Goal: Task Accomplishment & Management: Manage account settings

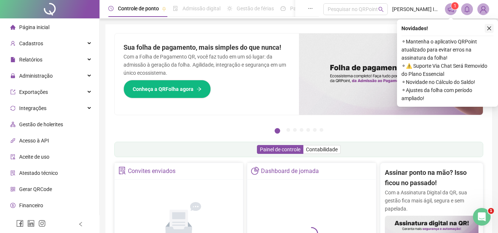
click at [489, 27] on icon "close" at bounding box center [489, 28] width 5 height 5
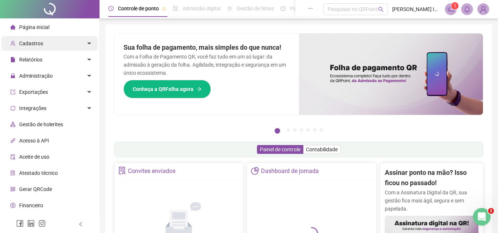
click at [38, 44] on span "Cadastros" at bounding box center [31, 44] width 24 height 6
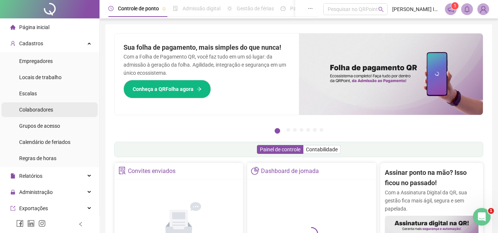
click at [37, 109] on span "Colaboradores" at bounding box center [36, 110] width 34 height 6
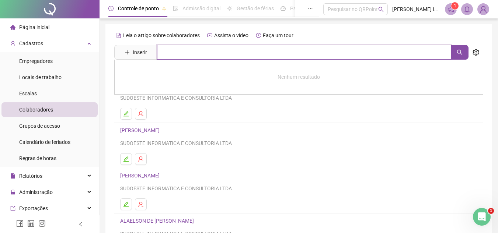
click at [187, 53] on input "text" at bounding box center [304, 52] width 294 height 15
type input "*******"
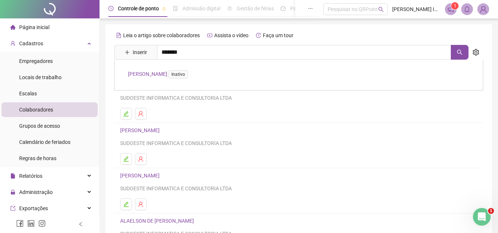
click at [188, 70] on span "Inativo" at bounding box center [178, 74] width 20 height 8
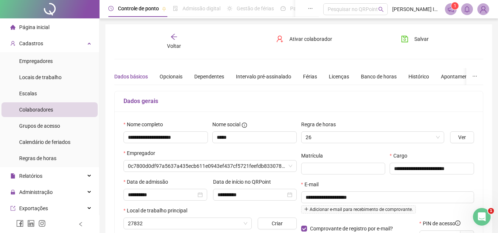
type input "**********"
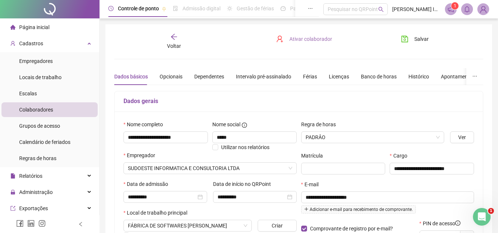
click at [299, 39] on span "Ativar colaborador" at bounding box center [310, 39] width 43 height 8
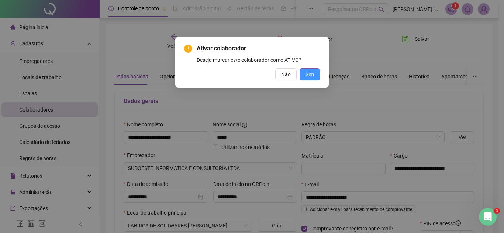
click at [307, 76] on span "Sim" at bounding box center [309, 74] width 8 height 8
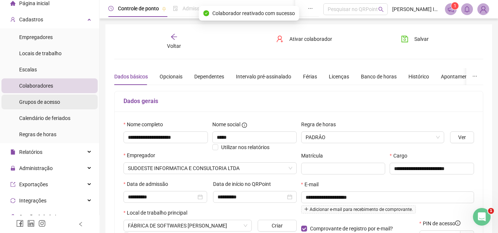
scroll to position [37, 0]
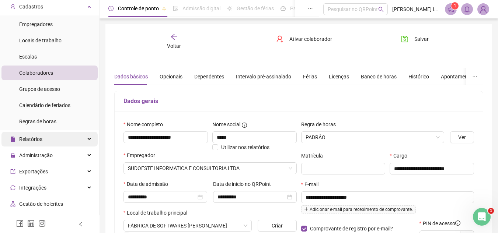
click at [52, 135] on div "Relatórios" at bounding box center [49, 139] width 96 height 15
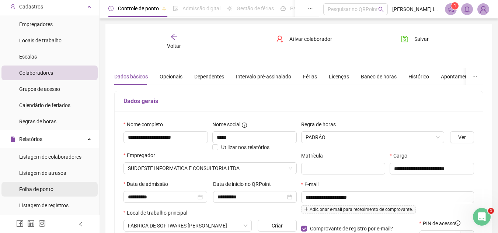
click at [43, 190] on span "Folha de ponto" at bounding box center [36, 190] width 34 height 6
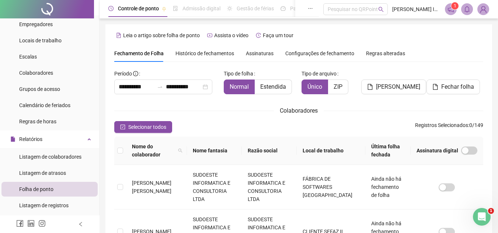
scroll to position [34, 0]
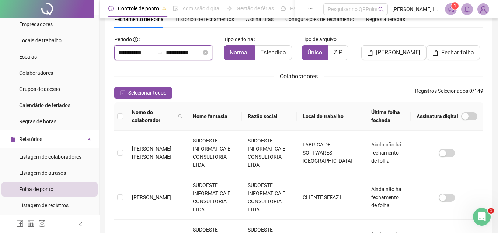
click at [142, 52] on input "**********" at bounding box center [136, 52] width 35 height 9
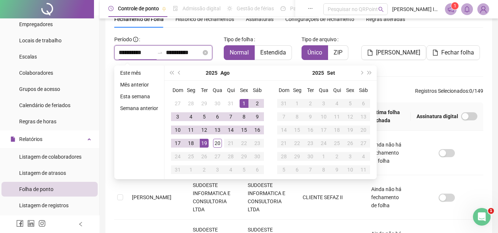
click at [184, 53] on input "**********" at bounding box center [183, 52] width 35 height 9
type input "**********"
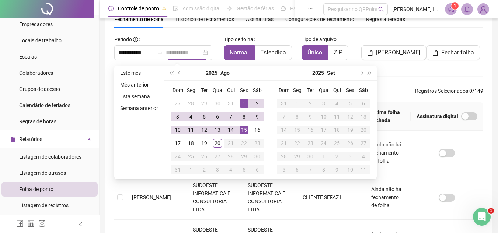
click at [244, 129] on div "15" at bounding box center [244, 130] width 9 height 9
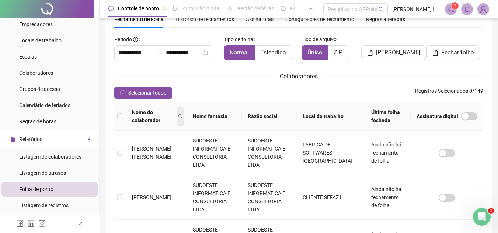
click at [177, 119] on span at bounding box center [180, 116] width 7 height 19
type input "*****"
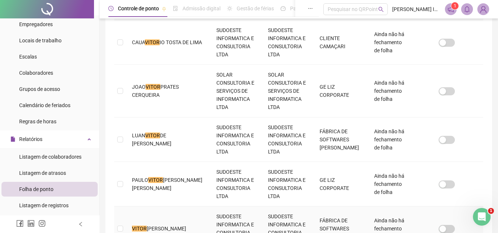
click at [117, 207] on td at bounding box center [120, 229] width 12 height 45
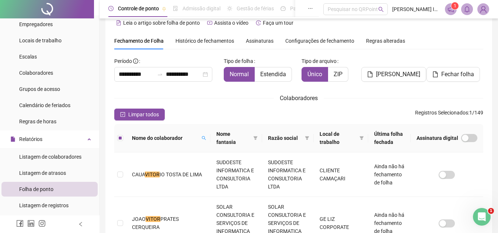
scroll to position [0, 0]
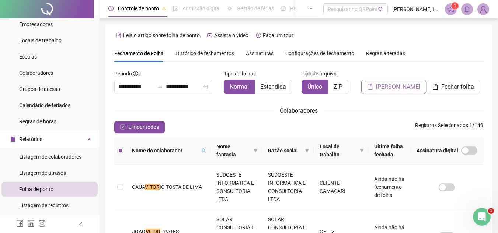
click at [400, 89] on span "[PERSON_NAME]" at bounding box center [398, 87] width 44 height 9
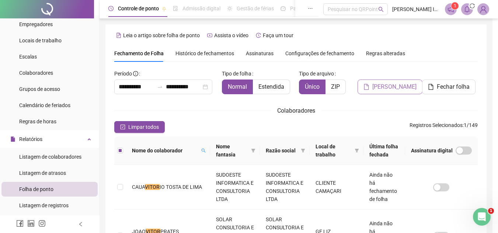
scroll to position [34, 0]
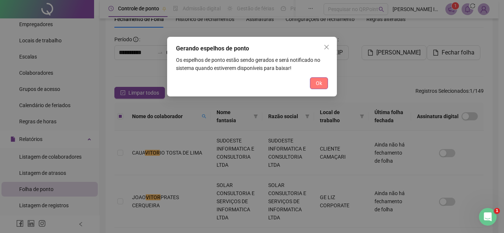
click at [314, 83] on button "Ok" at bounding box center [319, 83] width 18 height 12
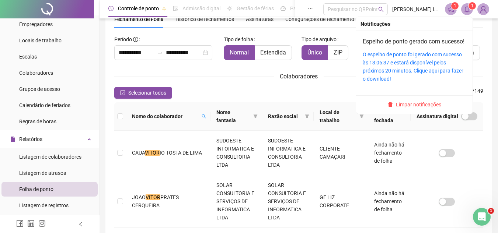
click at [469, 11] on icon "bell" at bounding box center [466, 9] width 5 height 7
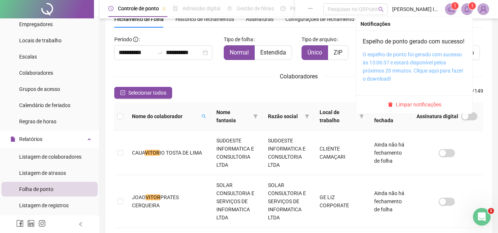
click at [430, 65] on link "O espelho de ponto foi gerado com sucesso às 13:06:37 e estará disponível pelos…" at bounding box center [413, 67] width 101 height 30
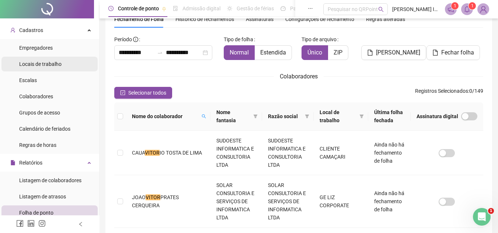
scroll to position [0, 0]
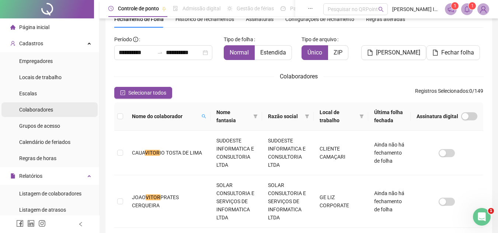
click at [55, 111] on li "Colaboradores" at bounding box center [49, 109] width 96 height 15
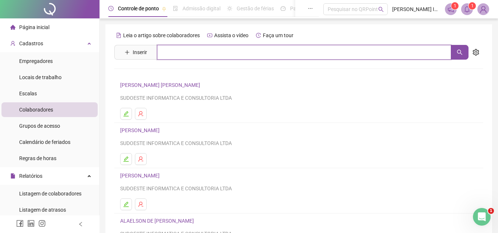
click at [195, 55] on input "text" at bounding box center [304, 52] width 294 height 15
type input "*******"
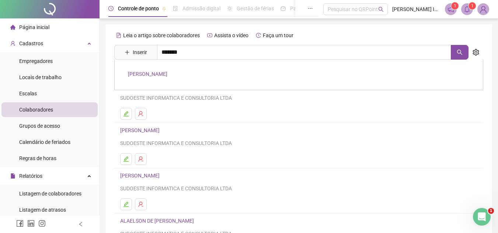
click at [167, 75] on link "[PERSON_NAME]" at bounding box center [147, 74] width 39 height 6
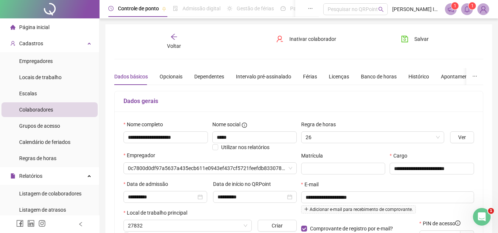
type input "**********"
click at [323, 38] on span "Inativar colaborador" at bounding box center [312, 39] width 47 height 8
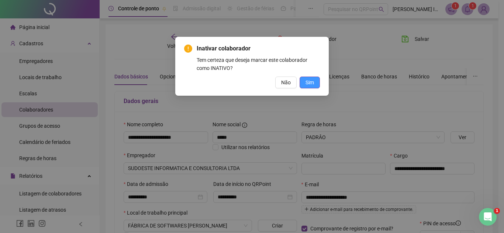
click at [310, 83] on span "Sim" at bounding box center [309, 83] width 8 height 8
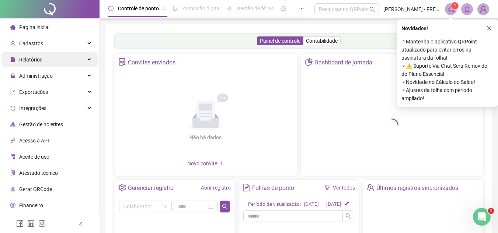
click at [51, 57] on div "Relatórios" at bounding box center [49, 59] width 96 height 15
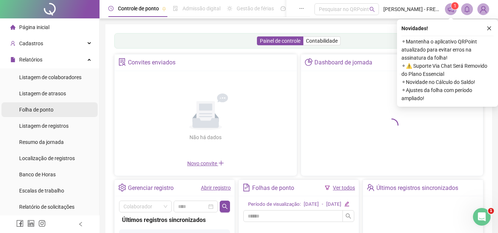
click at [53, 105] on div "Folha de ponto" at bounding box center [36, 109] width 34 height 15
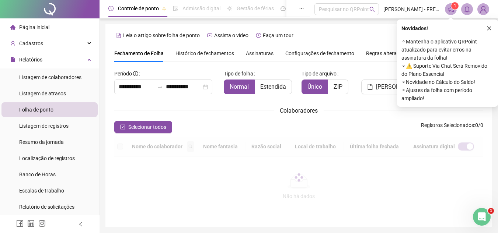
scroll to position [34, 0]
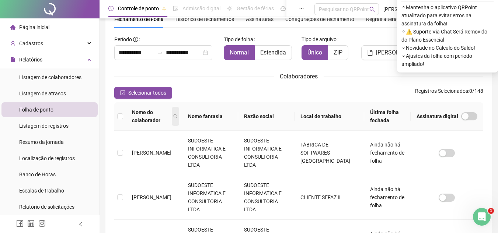
click at [173, 115] on span at bounding box center [175, 116] width 7 height 19
type input "******"
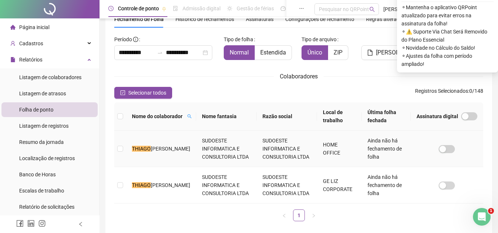
click at [123, 149] on td at bounding box center [120, 149] width 12 height 36
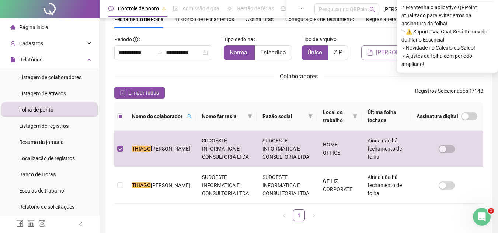
click at [380, 51] on span "[PERSON_NAME]" at bounding box center [398, 52] width 44 height 9
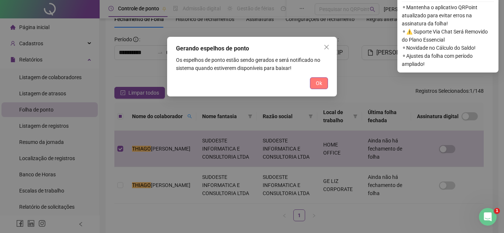
click at [320, 83] on span "Ok" at bounding box center [319, 83] width 6 height 8
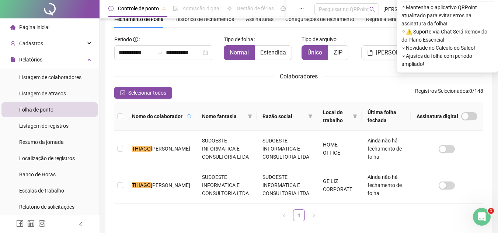
click at [387, 73] on div "Colaboradores" at bounding box center [298, 76] width 369 height 9
click at [372, 34] on div "[PERSON_NAME]" at bounding box center [391, 47] width 60 height 27
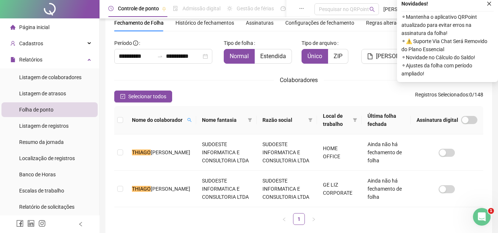
scroll to position [0, 0]
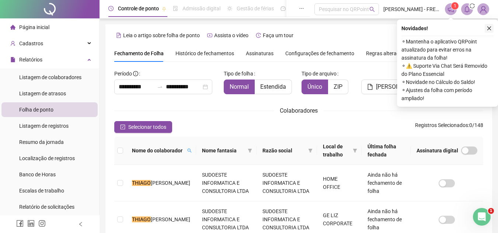
click at [489, 28] on icon "close" at bounding box center [489, 28] width 5 height 5
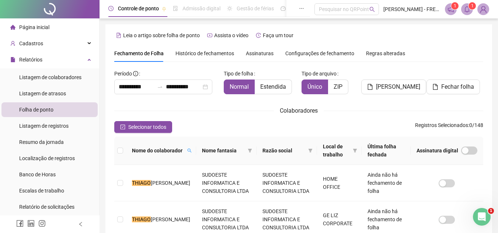
scroll to position [34, 0]
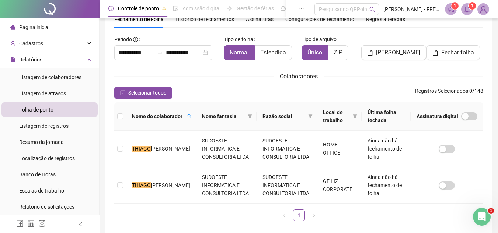
click at [467, 8] on icon "bell" at bounding box center [467, 9] width 7 height 7
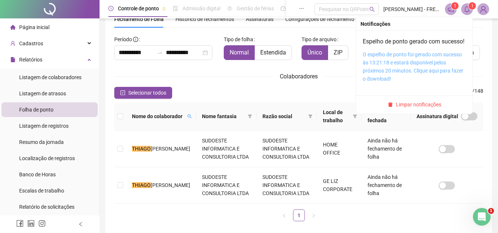
click at [417, 61] on link "O espelho de ponto foi gerado com sucesso às 13:21:18 e estará disponível pelos…" at bounding box center [413, 67] width 101 height 30
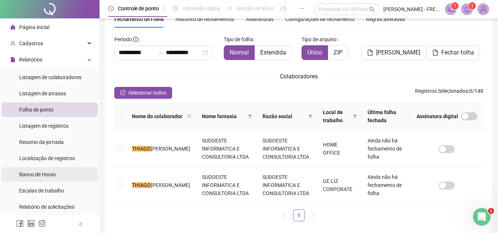
click at [54, 175] on span "Banco de Horas" at bounding box center [37, 175] width 36 height 6
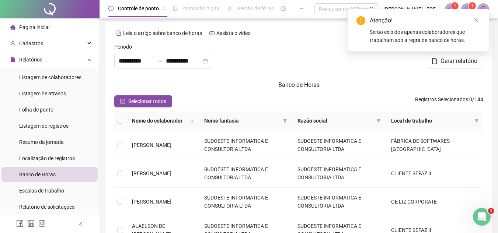
type input "**********"
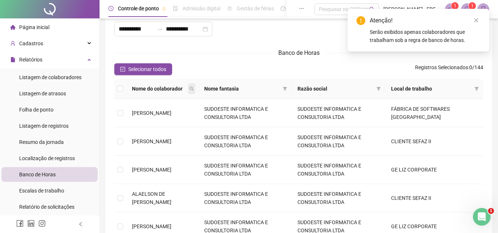
click at [195, 87] on span at bounding box center [191, 88] width 7 height 11
type input "******"
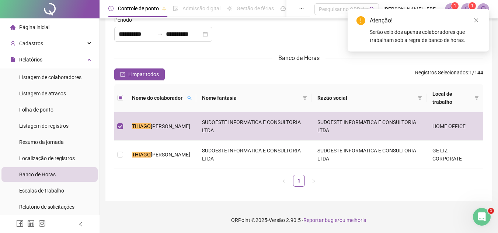
click at [478, 15] on div "Atenção! Serão exibidos apenas colaboradores que trabalham sob a regra de banco…" at bounding box center [419, 30] width 142 height 43
click at [478, 22] on icon "close" at bounding box center [476, 20] width 5 height 5
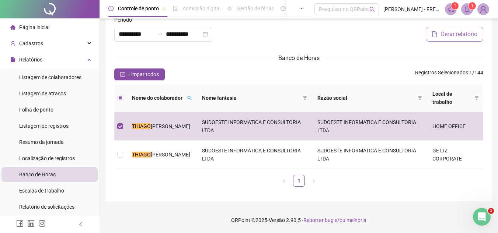
click at [466, 36] on span "Gerar relatório" at bounding box center [459, 34] width 37 height 9
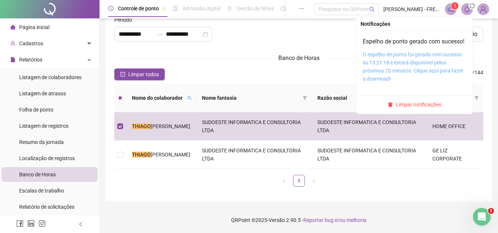
click at [418, 62] on link "O espelho de ponto foi gerado com sucesso às 13:21:18 e estará disponível pelos…" at bounding box center [413, 67] width 101 height 30
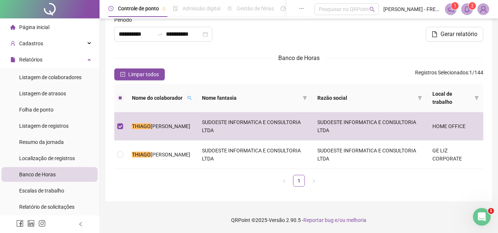
click at [465, 7] on icon "bell" at bounding box center [467, 9] width 7 height 7
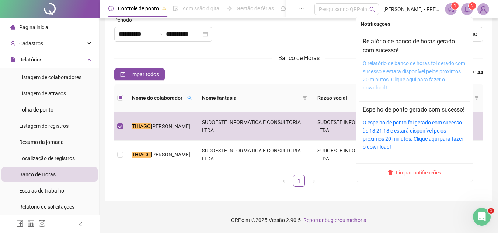
click at [414, 65] on link "O relatório de banco de horas foi gerado com sucesso e estará disponível pelos …" at bounding box center [414, 75] width 102 height 30
click at [427, 61] on link "O relatório de banco de horas foi gerado com sucesso e estará disponível pelos …" at bounding box center [414, 75] width 102 height 30
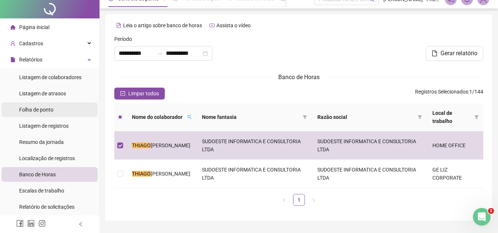
scroll to position [0, 0]
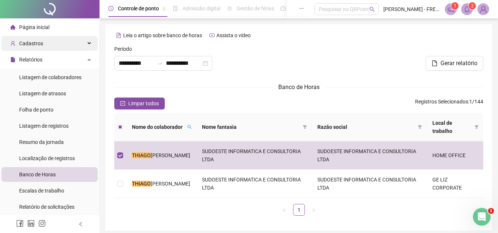
click at [33, 46] on span "Cadastros" at bounding box center [31, 44] width 24 height 6
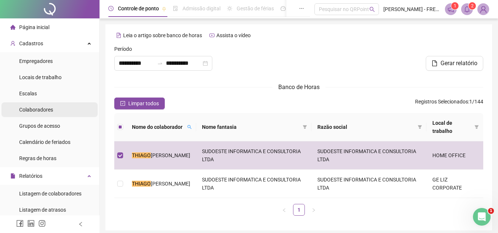
click at [45, 110] on span "Colaboradores" at bounding box center [36, 110] width 34 height 6
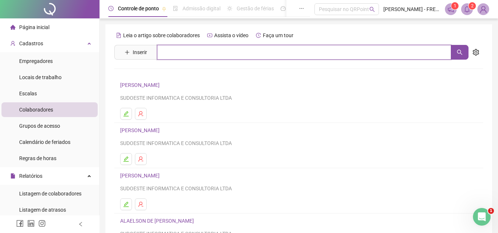
click at [187, 58] on input "text" at bounding box center [304, 52] width 294 height 15
type input "*******"
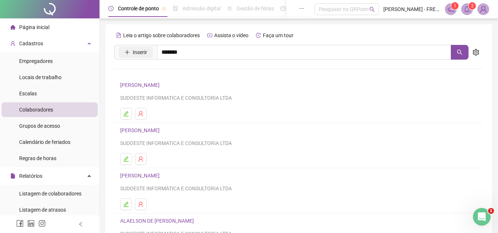
click at [137, 51] on button "Inserir" at bounding box center [136, 52] width 34 height 12
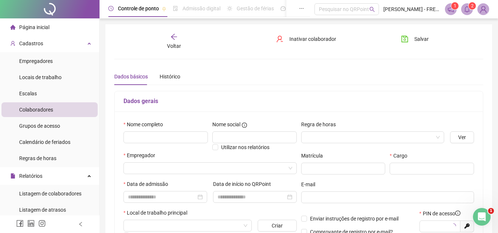
type input "*****"
click at [182, 45] on div "Voltar" at bounding box center [174, 41] width 57 height 17
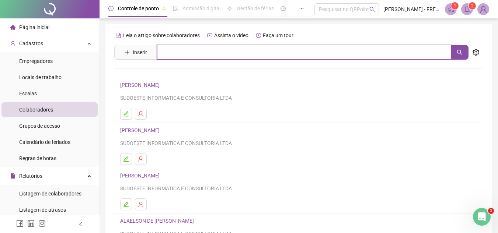
click at [192, 50] on input "text" at bounding box center [304, 52] width 294 height 15
drag, startPoint x: 189, startPoint y: 52, endPoint x: 148, endPoint y: 47, distance: 41.2
click at [144, 52] on span "Inserir *******" at bounding box center [291, 52] width 354 height 15
type input "******"
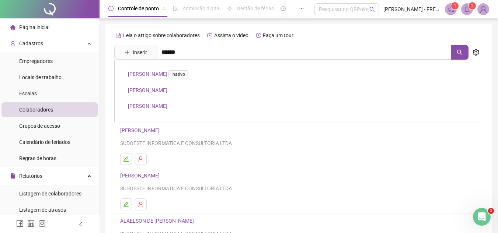
click at [167, 90] on link "THIAGO KELLYSSON BARROS DA ROCHA SILVA" at bounding box center [147, 90] width 39 height 6
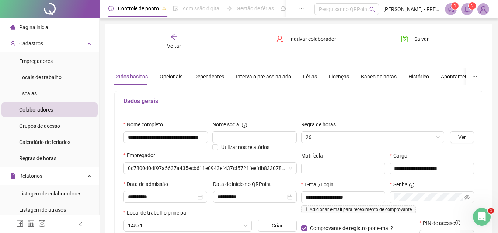
type input "**********"
click at [387, 74] on div "Banco de horas" at bounding box center [379, 77] width 36 height 8
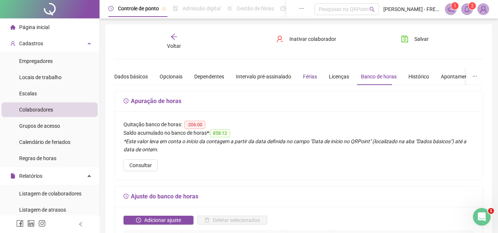
click at [308, 76] on div "Férias" at bounding box center [310, 77] width 14 height 8
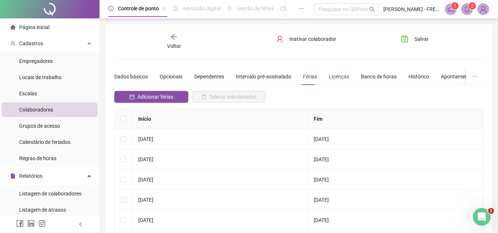
click at [340, 76] on div "Licenças" at bounding box center [339, 77] width 20 height 8
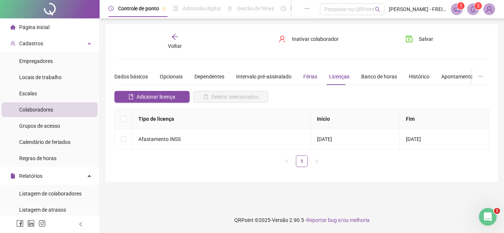
click at [310, 76] on div "Férias" at bounding box center [310, 77] width 14 height 8
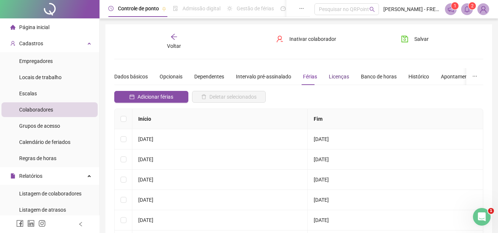
click at [340, 76] on div "Licenças" at bounding box center [339, 77] width 20 height 8
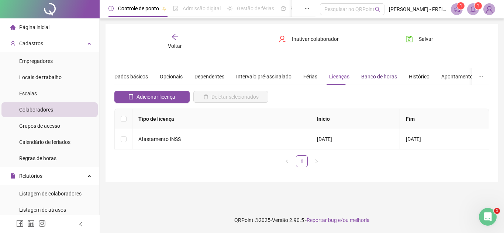
click at [375, 77] on div "Banco de horas" at bounding box center [379, 77] width 36 height 8
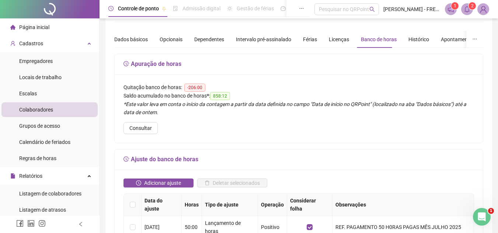
scroll to position [7, 0]
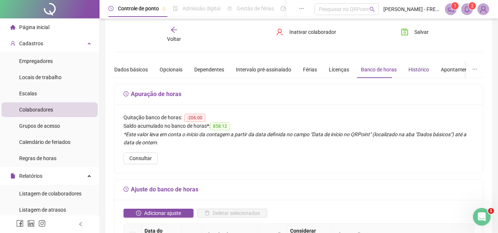
click at [413, 70] on div "Histórico" at bounding box center [418, 70] width 21 height 8
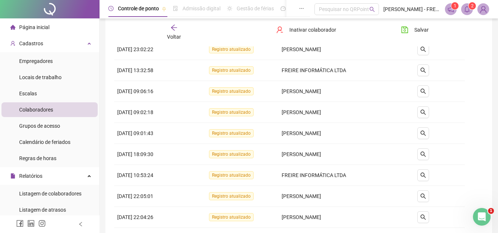
scroll to position [0, 0]
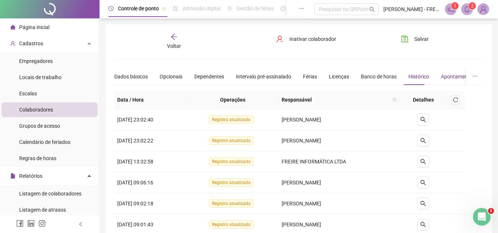
click at [444, 79] on div "Apontamentos" at bounding box center [458, 77] width 34 height 8
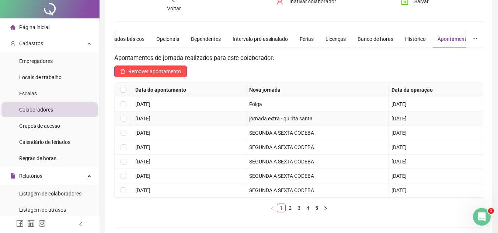
scroll to position [74, 0]
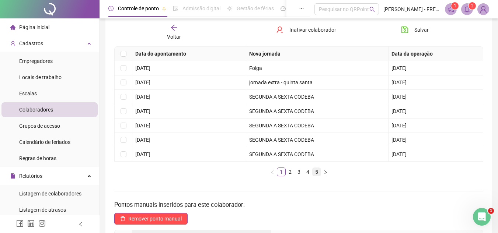
click at [319, 173] on link "5" at bounding box center [317, 172] width 8 height 8
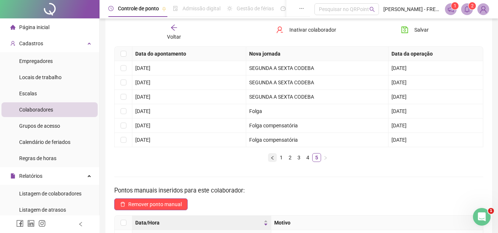
click at [271, 159] on icon "left" at bounding box center [272, 158] width 4 height 4
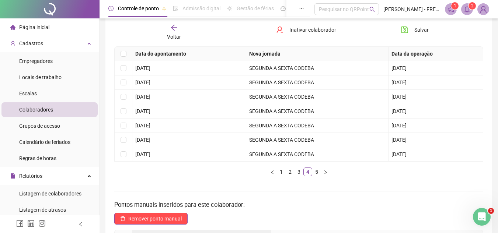
click at [275, 178] on div "Data do apontamento Nova jornada Data da operação 20/06/2019 SEGUNDA A SEXTA CO…" at bounding box center [298, 114] width 369 height 136
click at [272, 173] on icon "left" at bounding box center [272, 172] width 4 height 4
click at [280, 172] on link "1" at bounding box center [281, 172] width 8 height 8
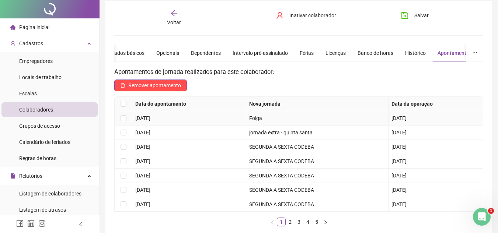
scroll to position [37, 0]
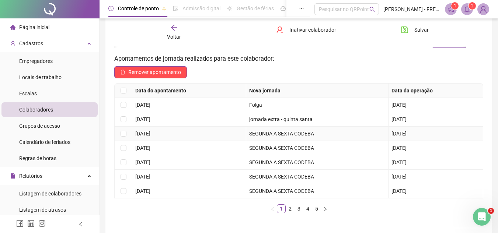
click at [275, 135] on td "SEGUNDA A SEXTA CODEBA" at bounding box center [317, 134] width 142 height 14
click at [270, 147] on td "SEGUNDA A SEXTA CODEBA" at bounding box center [317, 148] width 142 height 14
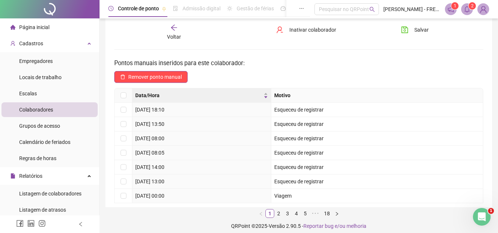
scroll to position [221, 0]
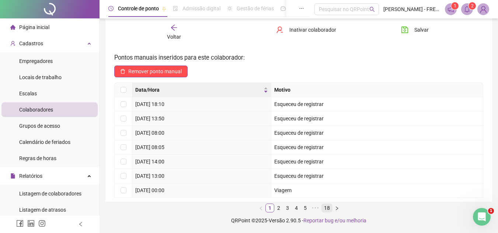
click at [326, 208] on link "18" at bounding box center [327, 208] width 10 height 8
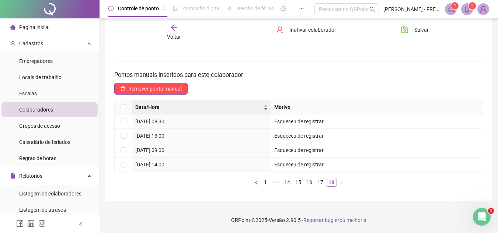
scroll to position [204, 0]
click at [317, 184] on link "17" at bounding box center [320, 182] width 10 height 8
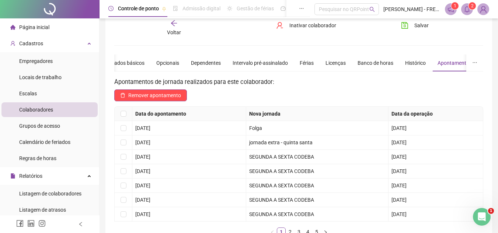
scroll to position [0, 0]
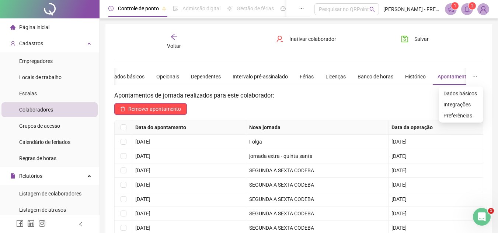
click at [472, 76] on button "button" at bounding box center [474, 76] width 17 height 17
click at [465, 120] on li "Preferências" at bounding box center [461, 115] width 44 height 11
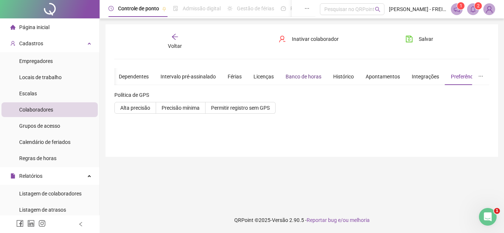
click at [294, 76] on div "Banco de horas" at bounding box center [303, 77] width 36 height 8
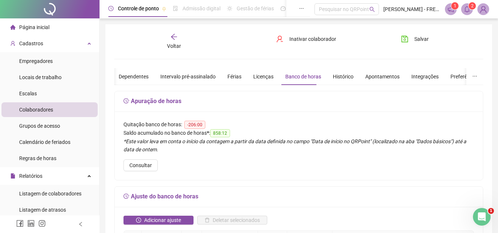
click at [232, 164] on div "Quitação banco de horas: -206:00 Saldo acumulado no banco de horas * : 858:12 *…" at bounding box center [299, 146] width 368 height 69
click at [139, 167] on span "Consultar" at bounding box center [140, 165] width 22 height 8
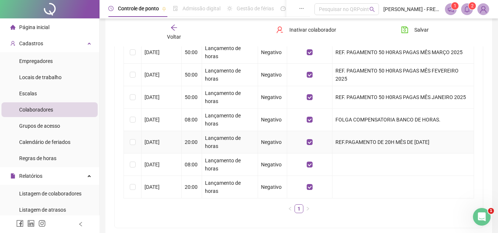
scroll to position [258, 0]
click at [309, 131] on div "Data do ajuste Horas Tipo de ajuste Operação Considerar folha Observações 31/07…" at bounding box center [298, 96] width 351 height 246
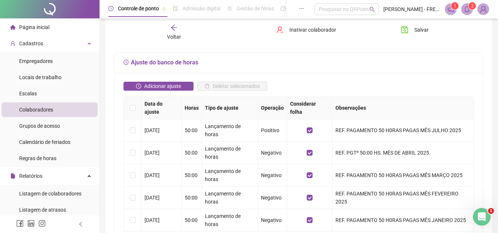
scroll to position [147, 0]
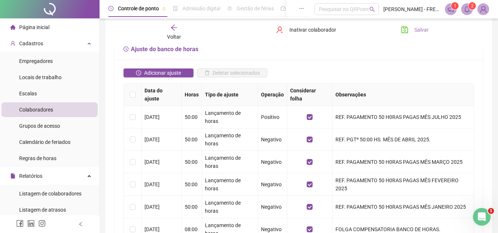
click at [426, 31] on span "Salvar" at bounding box center [421, 30] width 14 height 8
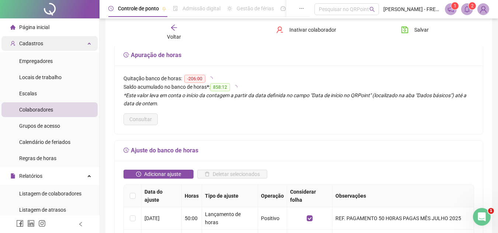
scroll to position [0, 0]
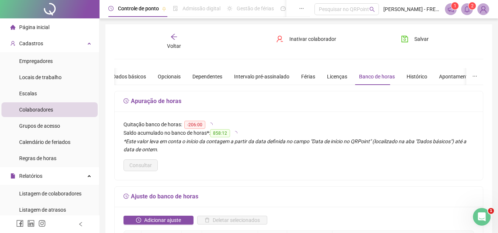
click at [37, 24] on span "Página inicial" at bounding box center [34, 27] width 30 height 6
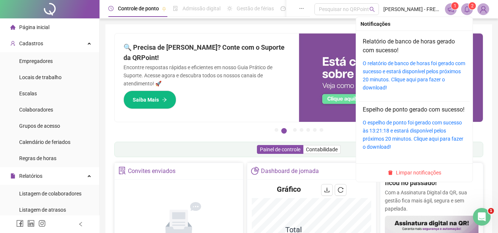
click at [467, 11] on icon "bell" at bounding box center [467, 9] width 7 height 7
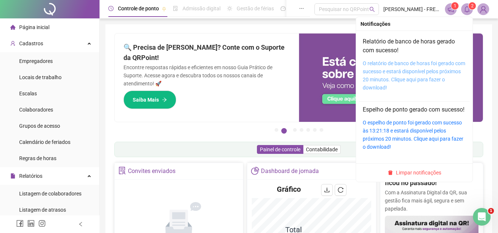
click at [391, 64] on link "O relatório de banco de horas foi gerado com sucesso e estará disponível pelos …" at bounding box center [414, 75] width 102 height 30
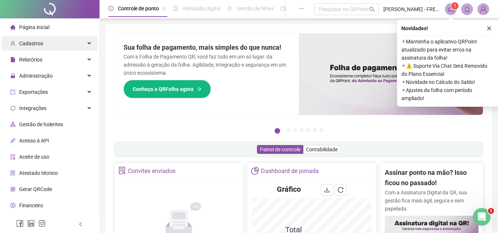
click at [43, 42] on div "Cadastros" at bounding box center [49, 43] width 96 height 15
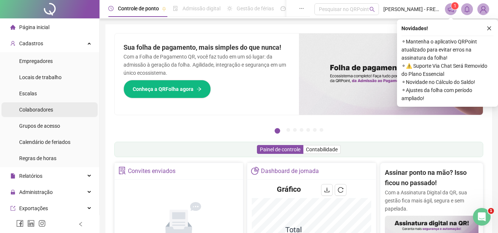
click at [52, 107] on span "Colaboradores" at bounding box center [36, 110] width 34 height 6
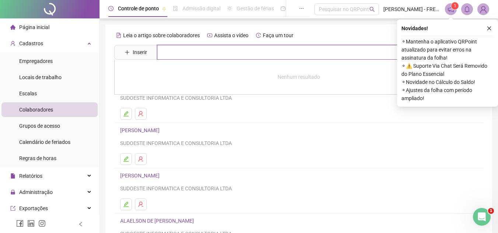
click at [201, 54] on input "text" at bounding box center [304, 52] width 294 height 15
type input "********"
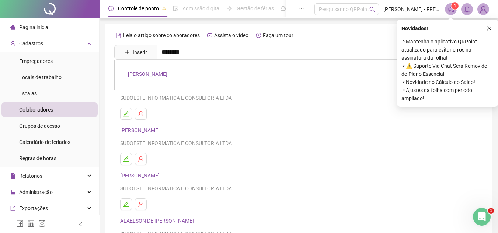
click at [167, 72] on link "THIAGO KELLYSSON BARROS DA ROCHA SILVA" at bounding box center [147, 74] width 39 height 6
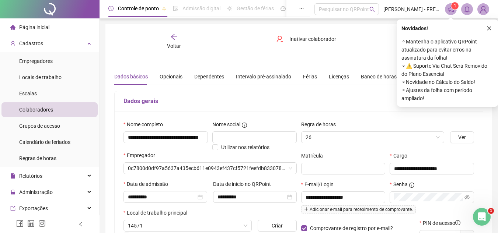
type input "**********"
click at [491, 28] on icon "close" at bounding box center [489, 28] width 5 height 5
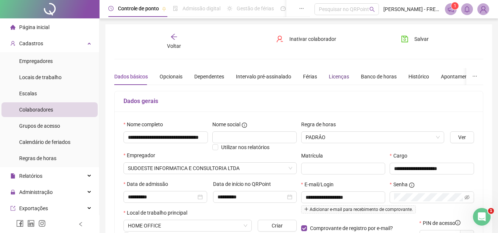
click at [336, 77] on div "Licenças" at bounding box center [339, 77] width 20 height 8
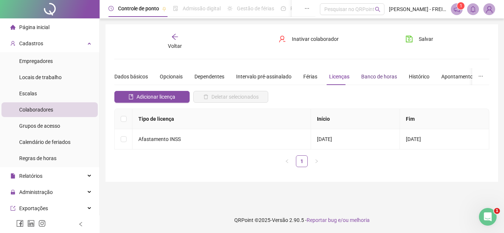
click at [368, 77] on div "Banco de horas" at bounding box center [379, 77] width 36 height 8
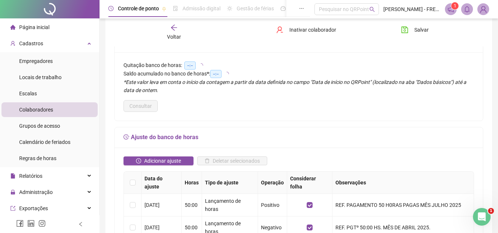
scroll to position [74, 0]
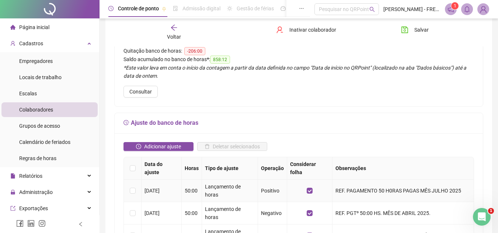
click at [366, 180] on td "REF. PAGAMENTO 50 H0RAS PAGAS MÊS JULHO 2025" at bounding box center [404, 191] width 142 height 22
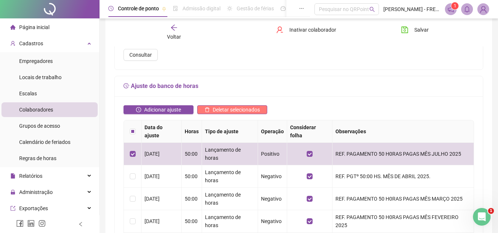
click at [228, 108] on span "Deletar selecionados" at bounding box center [236, 110] width 47 height 8
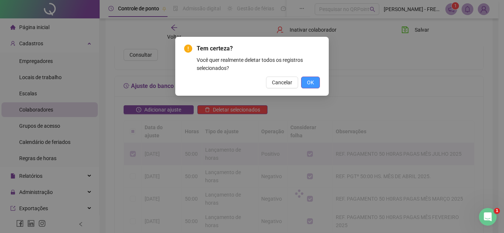
click at [304, 81] on button "OK" at bounding box center [310, 83] width 19 height 12
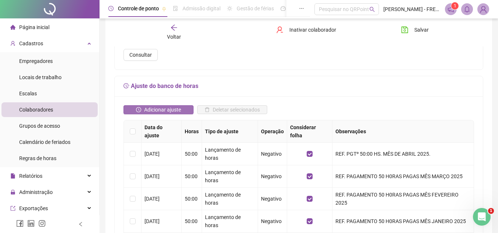
click at [160, 107] on span "Adicionar ajuste" at bounding box center [162, 110] width 37 height 8
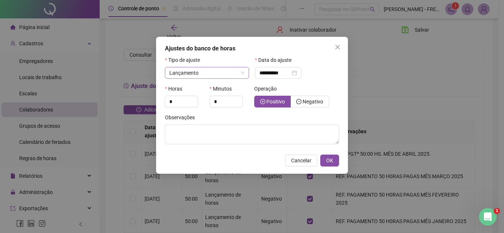
click at [245, 72] on div "Lançamento" at bounding box center [207, 73] width 84 height 12
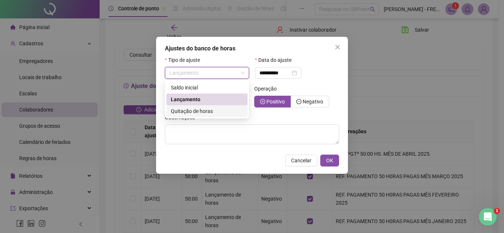
click at [215, 111] on div "Quitação de horas" at bounding box center [207, 111] width 72 height 8
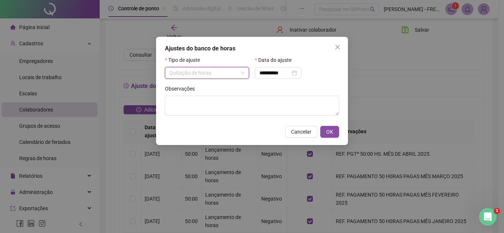
click at [232, 73] on span "Quitação de horas" at bounding box center [206, 72] width 75 height 11
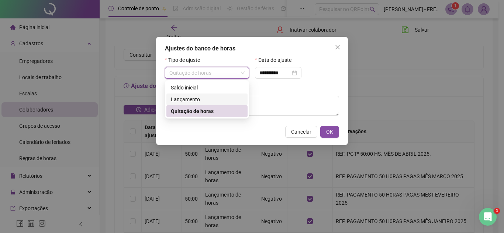
click at [209, 98] on div "Lançamento" at bounding box center [207, 99] width 72 height 8
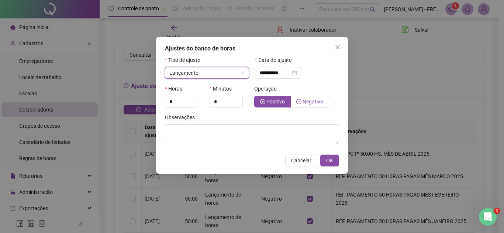
click at [309, 100] on span "Negativo" at bounding box center [312, 102] width 21 height 6
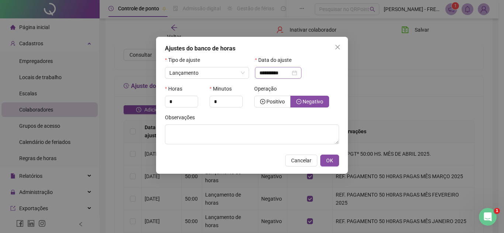
click at [297, 73] on div "**********" at bounding box center [278, 73] width 38 height 8
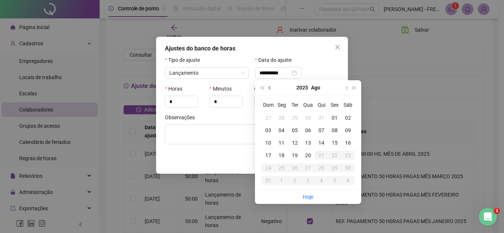
click at [271, 86] on button "prev-year" at bounding box center [270, 87] width 8 height 15
type input "**********"
click at [322, 171] on div "31" at bounding box center [320, 168] width 13 height 8
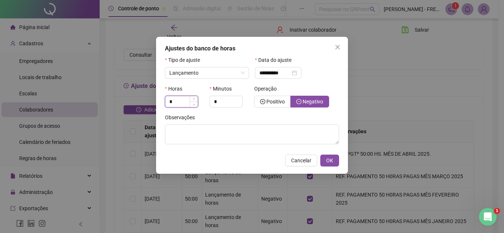
click at [184, 102] on input "*" at bounding box center [181, 101] width 32 height 11
drag, startPoint x: 178, startPoint y: 101, endPoint x: 154, endPoint y: 101, distance: 23.6
click at [155, 101] on div "**********" at bounding box center [252, 116] width 504 height 233
type input "**"
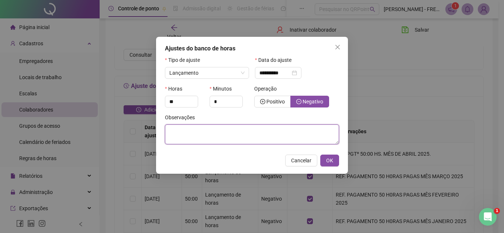
click at [263, 138] on textarea at bounding box center [252, 135] width 174 height 20
click at [223, 130] on textarea "**********" at bounding box center [252, 135] width 174 height 20
type textarea "**********"
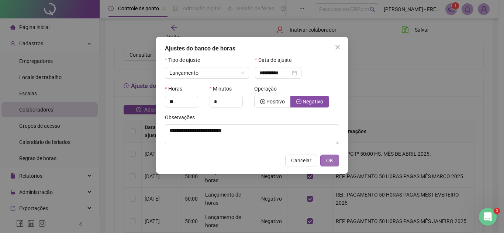
click at [330, 162] on span "OK" at bounding box center [329, 161] width 7 height 8
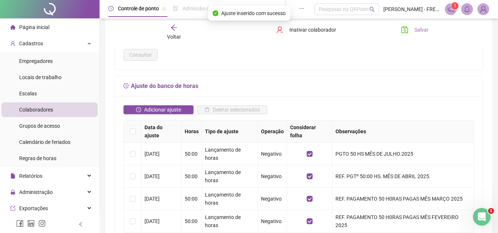
click at [421, 29] on span "Salvar" at bounding box center [421, 30] width 14 height 8
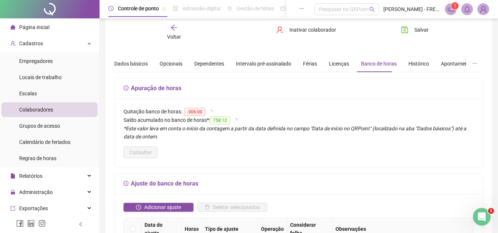
scroll to position [0, 0]
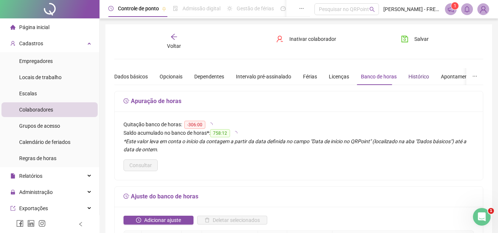
click at [414, 77] on div "Histórico" at bounding box center [418, 77] width 21 height 8
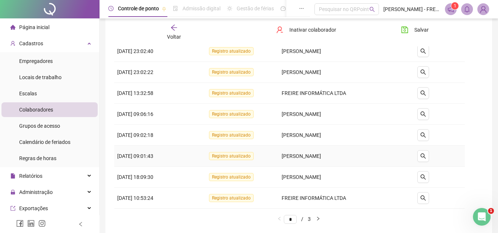
scroll to position [147, 0]
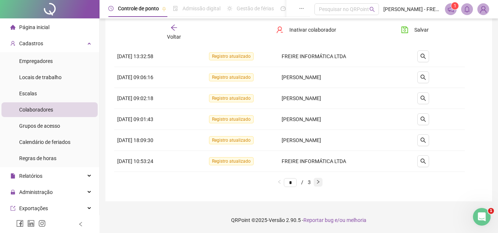
click at [320, 181] on icon "right" at bounding box center [318, 182] width 4 height 4
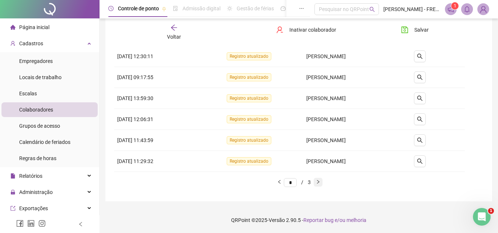
click at [320, 183] on icon "right" at bounding box center [318, 182] width 4 height 4
type input "*"
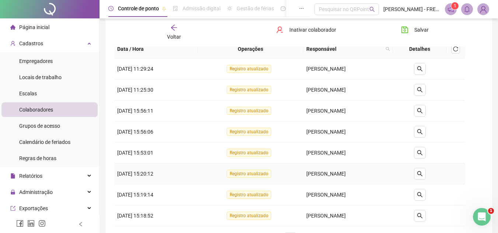
scroll to position [105, 0]
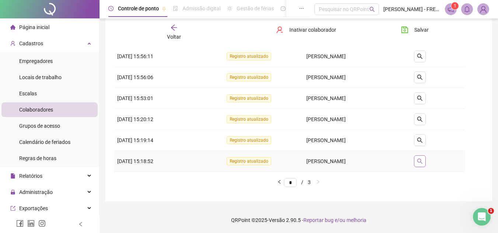
click at [423, 161] on icon "search" at bounding box center [420, 162] width 6 height 6
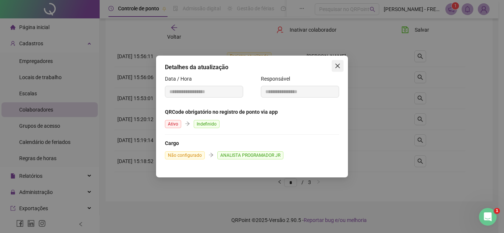
click at [337, 67] on icon "close" at bounding box center [337, 66] width 6 height 6
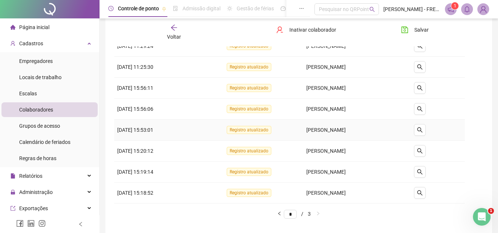
scroll to position [0, 0]
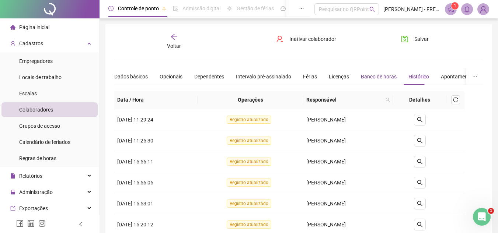
click at [382, 75] on div "Banco de horas" at bounding box center [379, 77] width 36 height 8
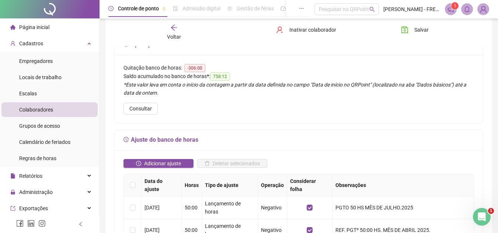
scroll to position [13, 0]
